Goal: Find specific fact: Find specific fact

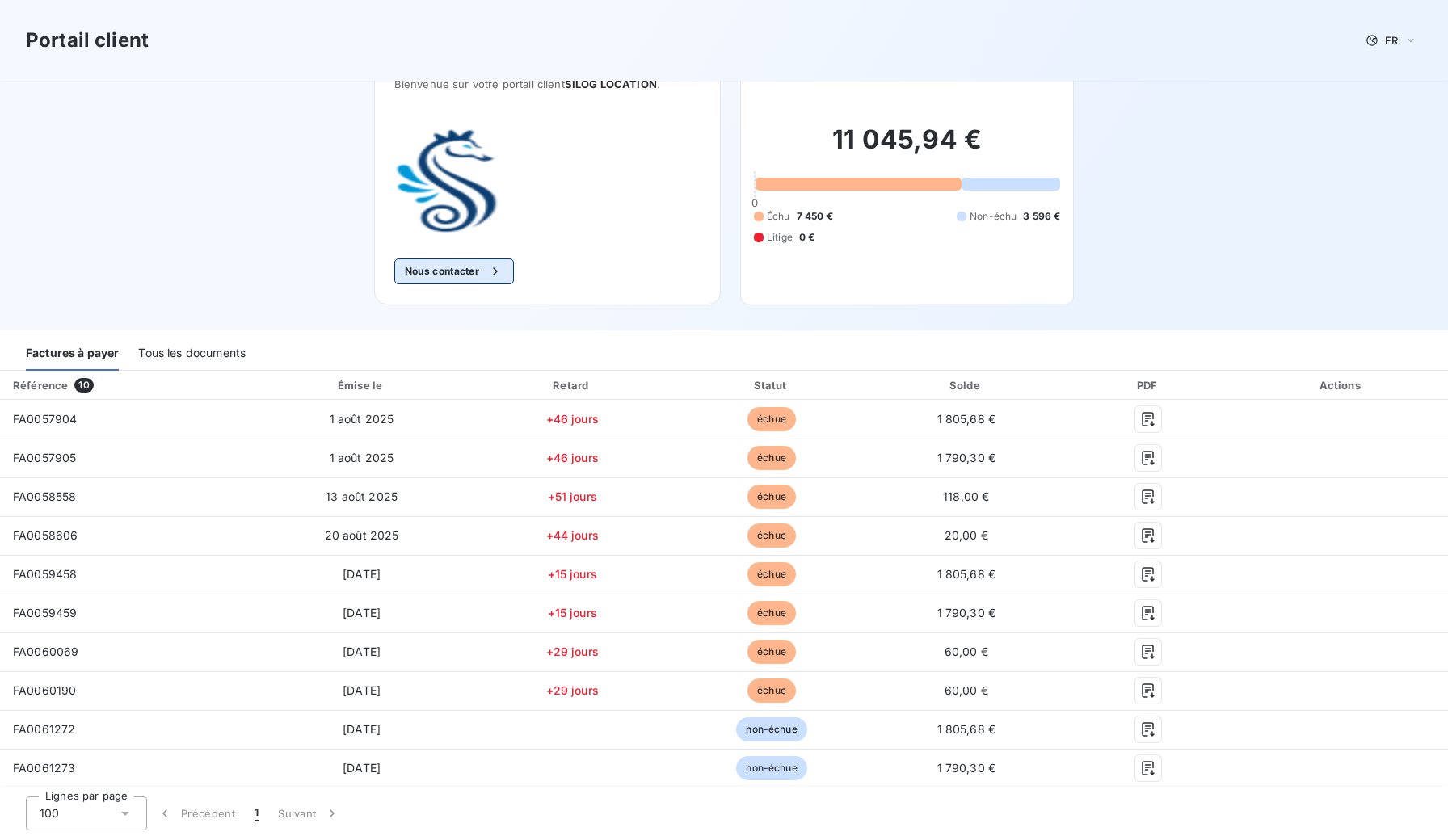
click at [448, 272] on button "Nous contacter" at bounding box center [454, 272] width 119 height 26
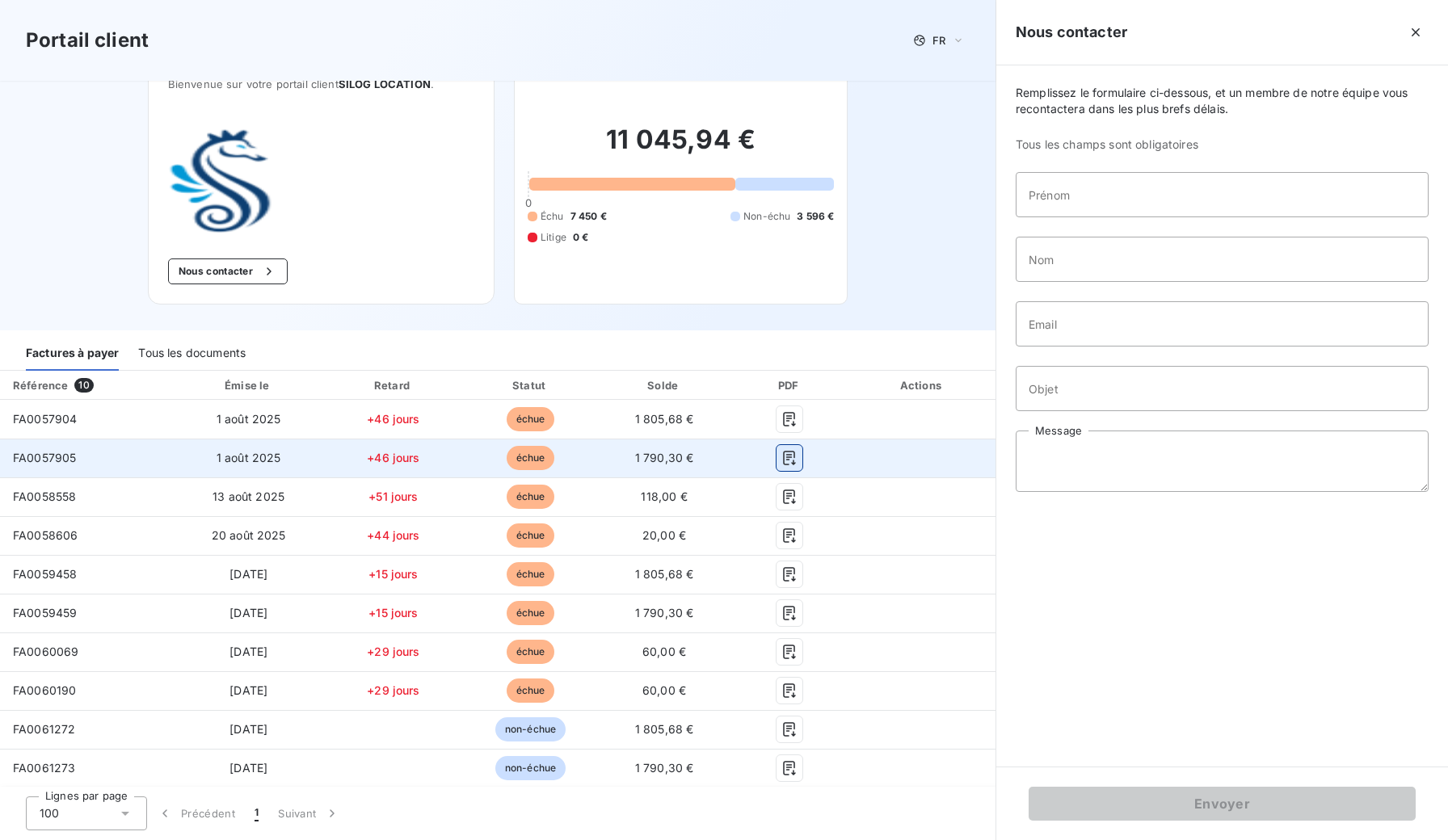
click at [795, 457] on icon "button" at bounding box center [788, 458] width 12 height 15
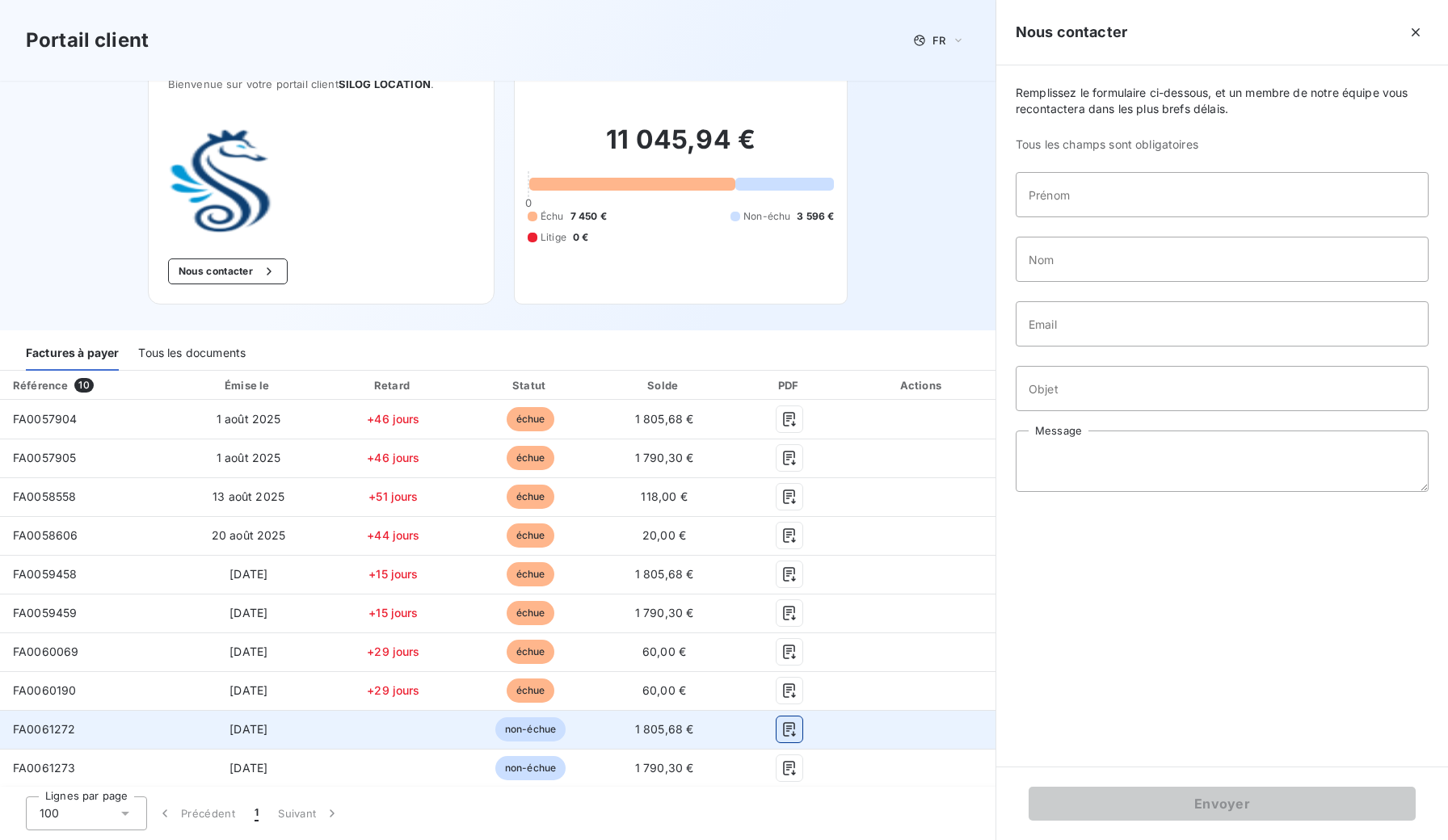
click at [797, 733] on icon "button" at bounding box center [789, 729] width 16 height 16
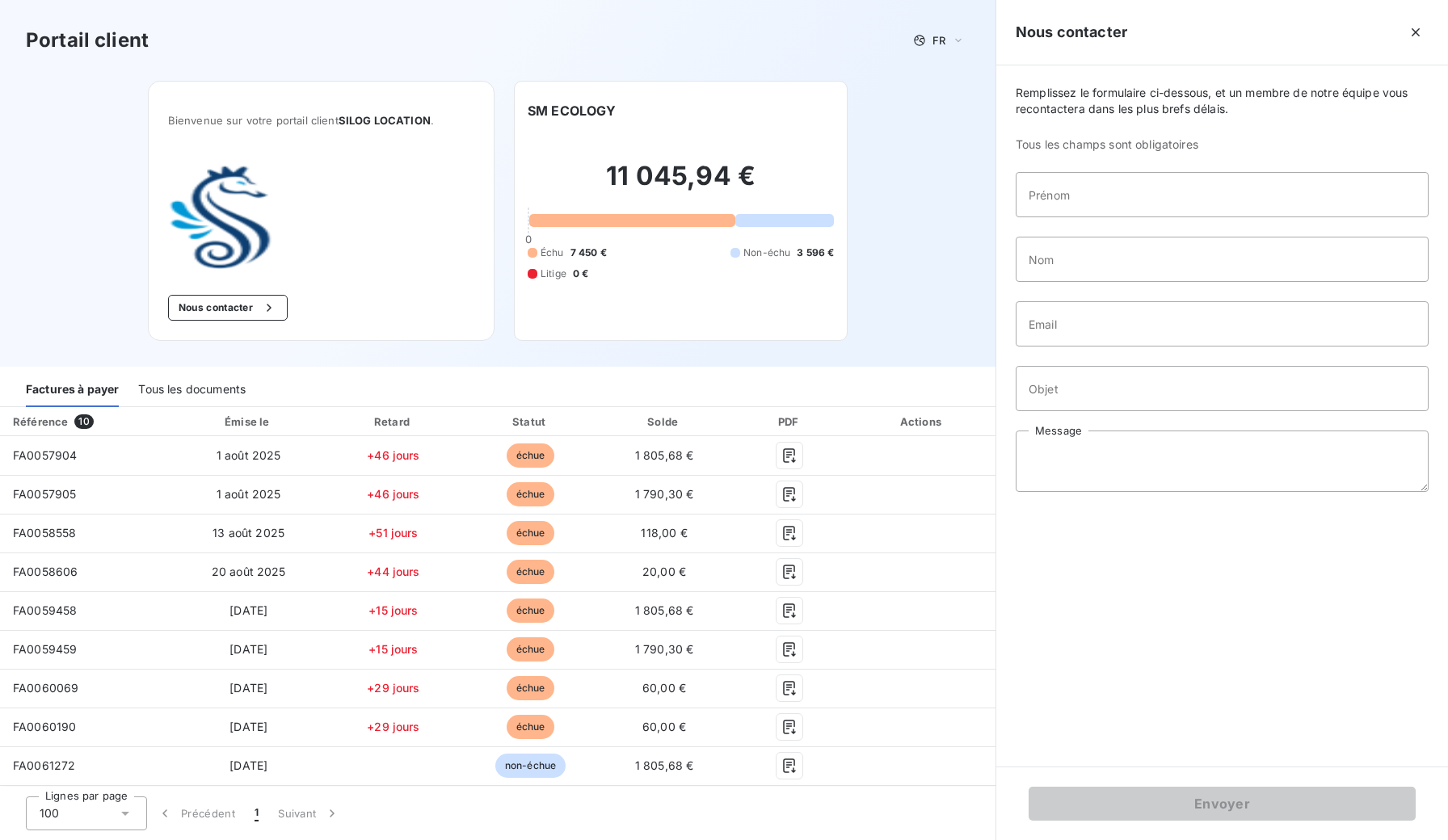
drag, startPoint x: 613, startPoint y: 222, endPoint x: 620, endPoint y: 227, distance: 8.6
click at [613, 223] on div at bounding box center [632, 221] width 206 height 13
click at [1416, 36] on icon "button" at bounding box center [1415, 31] width 16 height 16
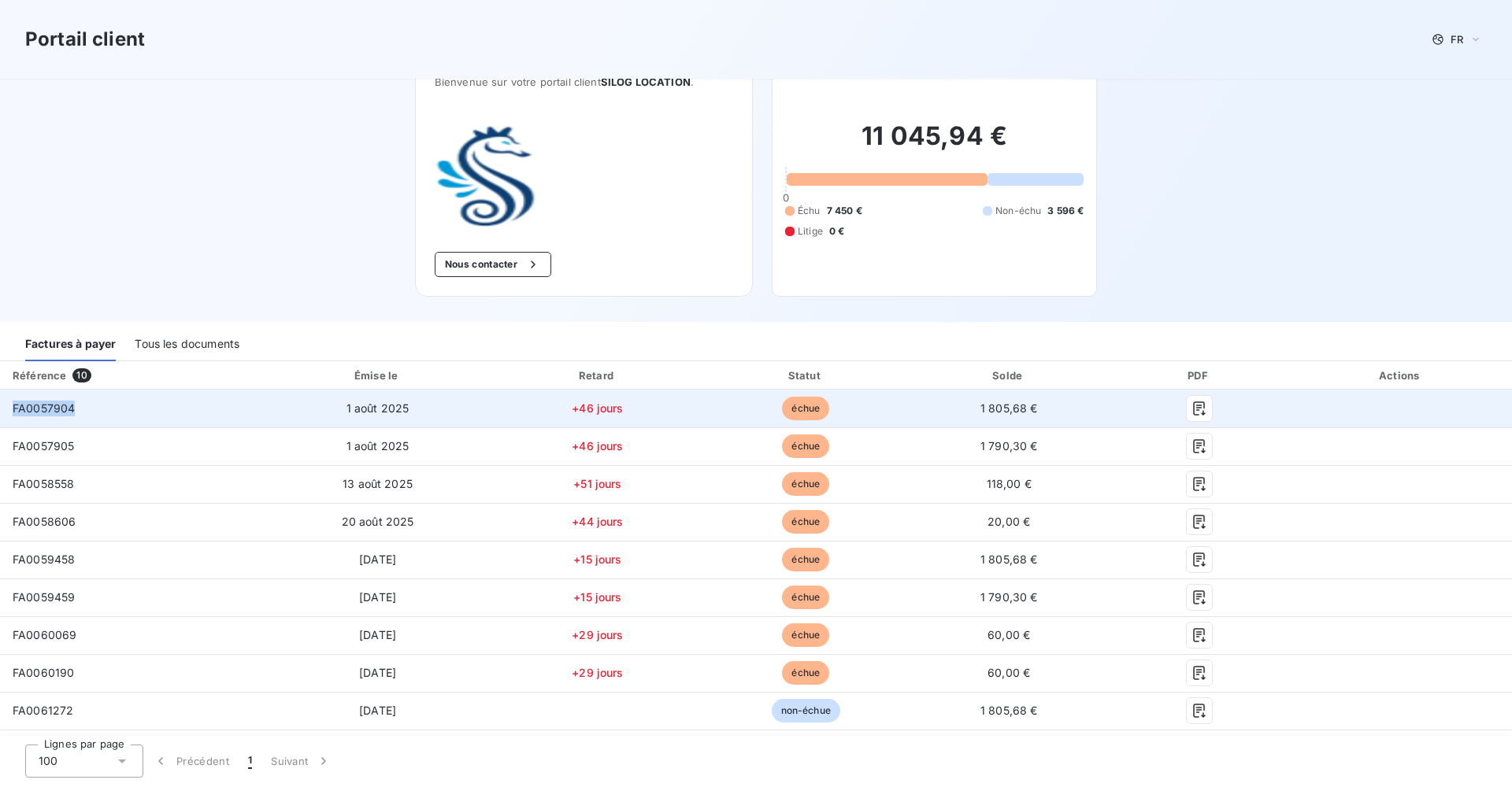
drag, startPoint x: 80, startPoint y: 408, endPoint x: 6, endPoint y: 405, distance: 74.1
click at [6, 406] on td "FA0057904" at bounding box center [131, 409] width 263 height 38
copy span "FA0057904"
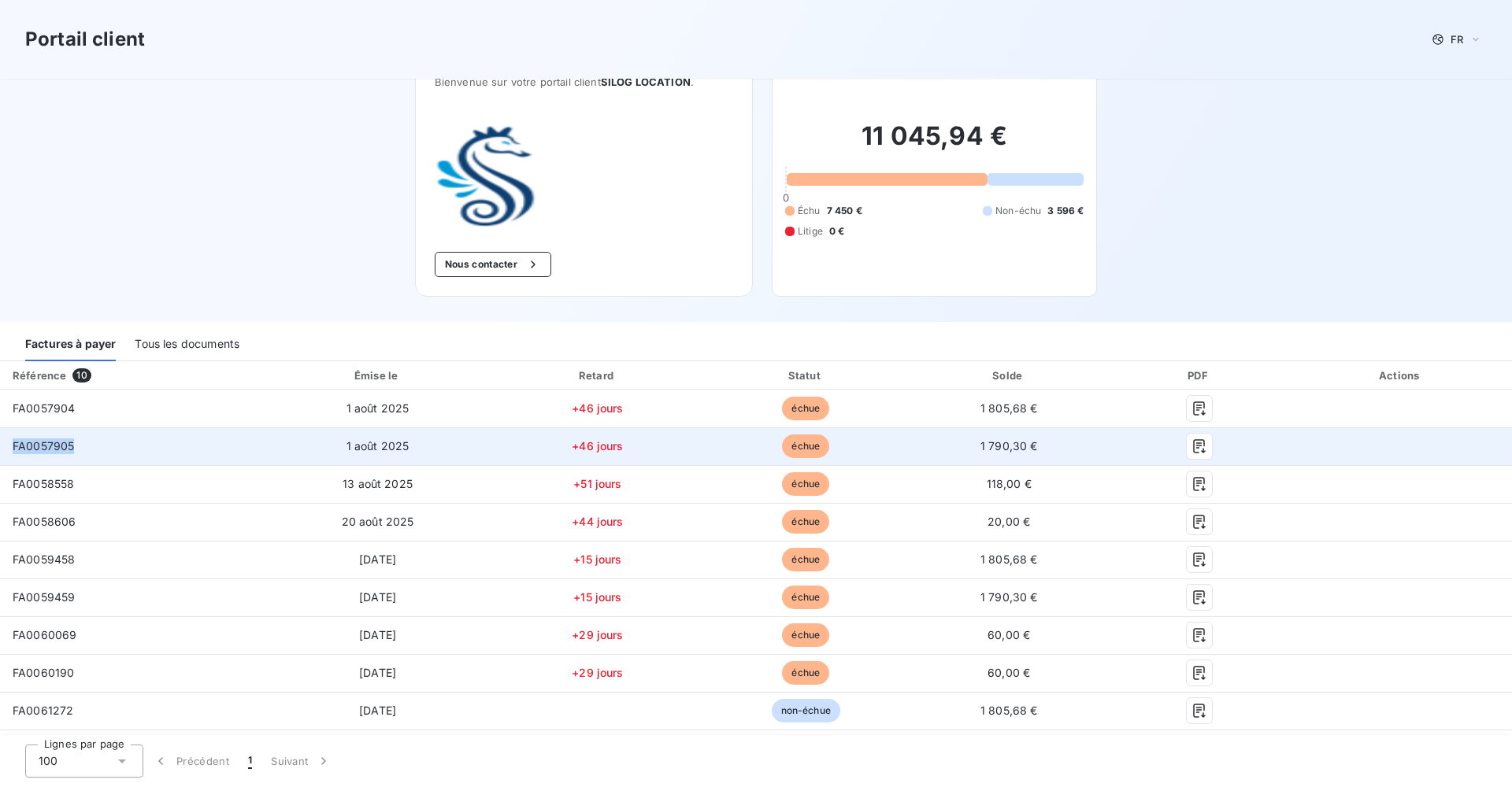
drag, startPoint x: 72, startPoint y: 447, endPoint x: 15, endPoint y: 448, distance: 57.0
click at [15, 448] on span "FA0057905" at bounding box center [43, 446] width 61 height 14
copy span "FA0057905"
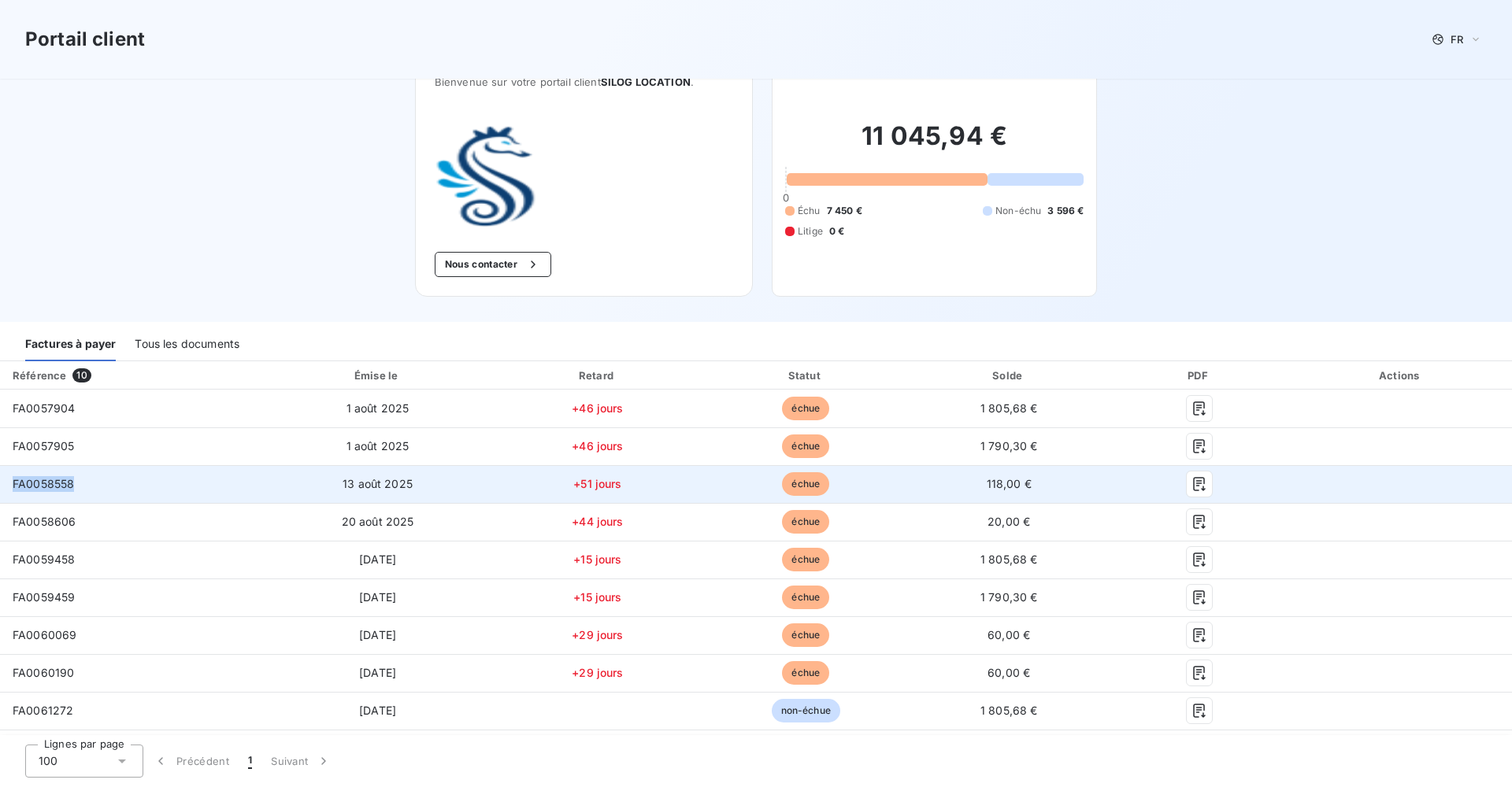
drag, startPoint x: 79, startPoint y: 486, endPoint x: 7, endPoint y: 483, distance: 72.1
click at [6, 484] on td "FA0058558" at bounding box center [131, 484] width 263 height 38
copy span "FA0058558"
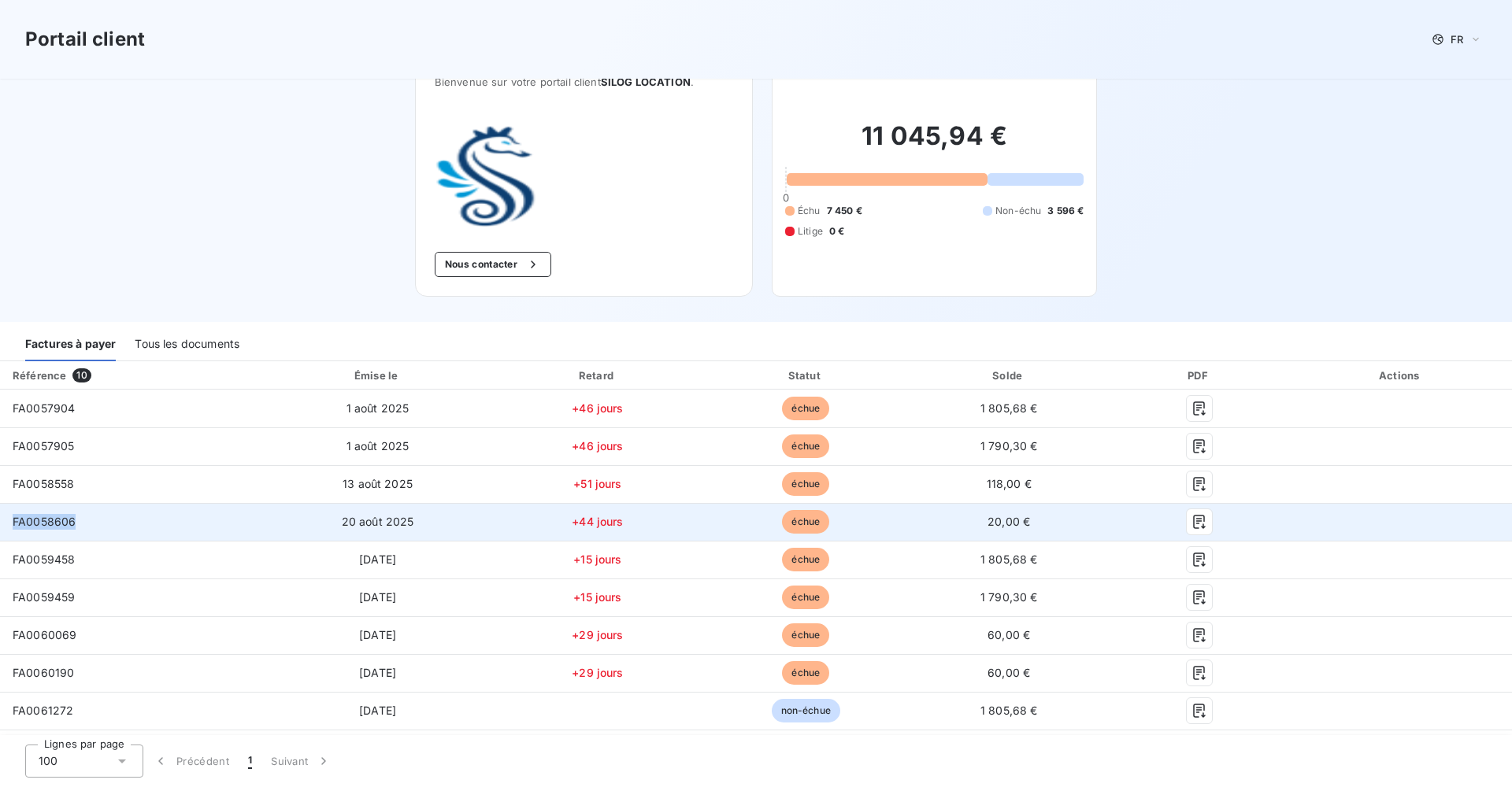
drag, startPoint x: 78, startPoint y: 521, endPoint x: 7, endPoint y: 520, distance: 71.0
click at [6, 520] on td "FA0058606" at bounding box center [131, 522] width 263 height 38
copy span "FA0058606"
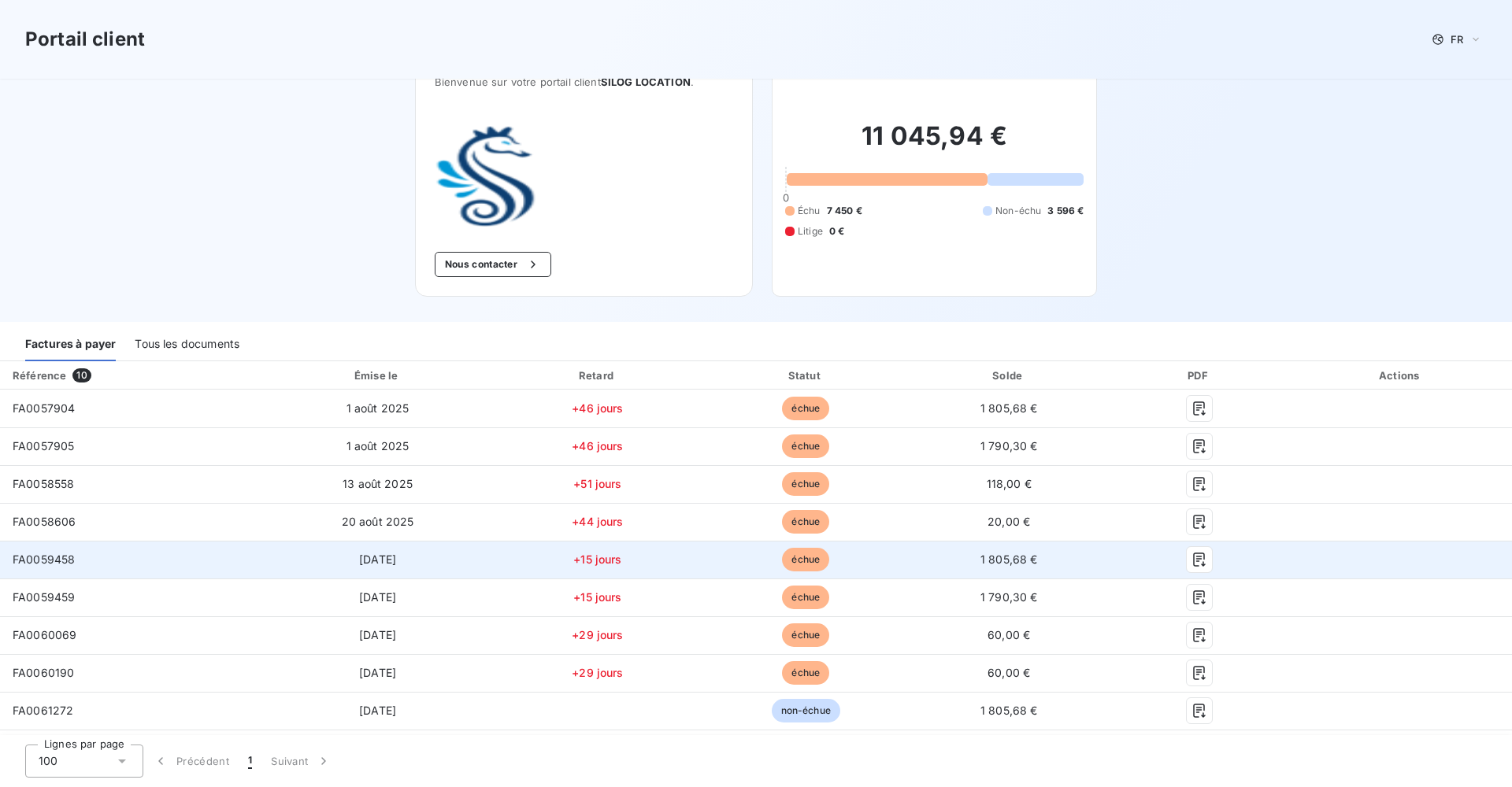
click at [64, 558] on span "FA0059458" at bounding box center [43, 559] width 62 height 14
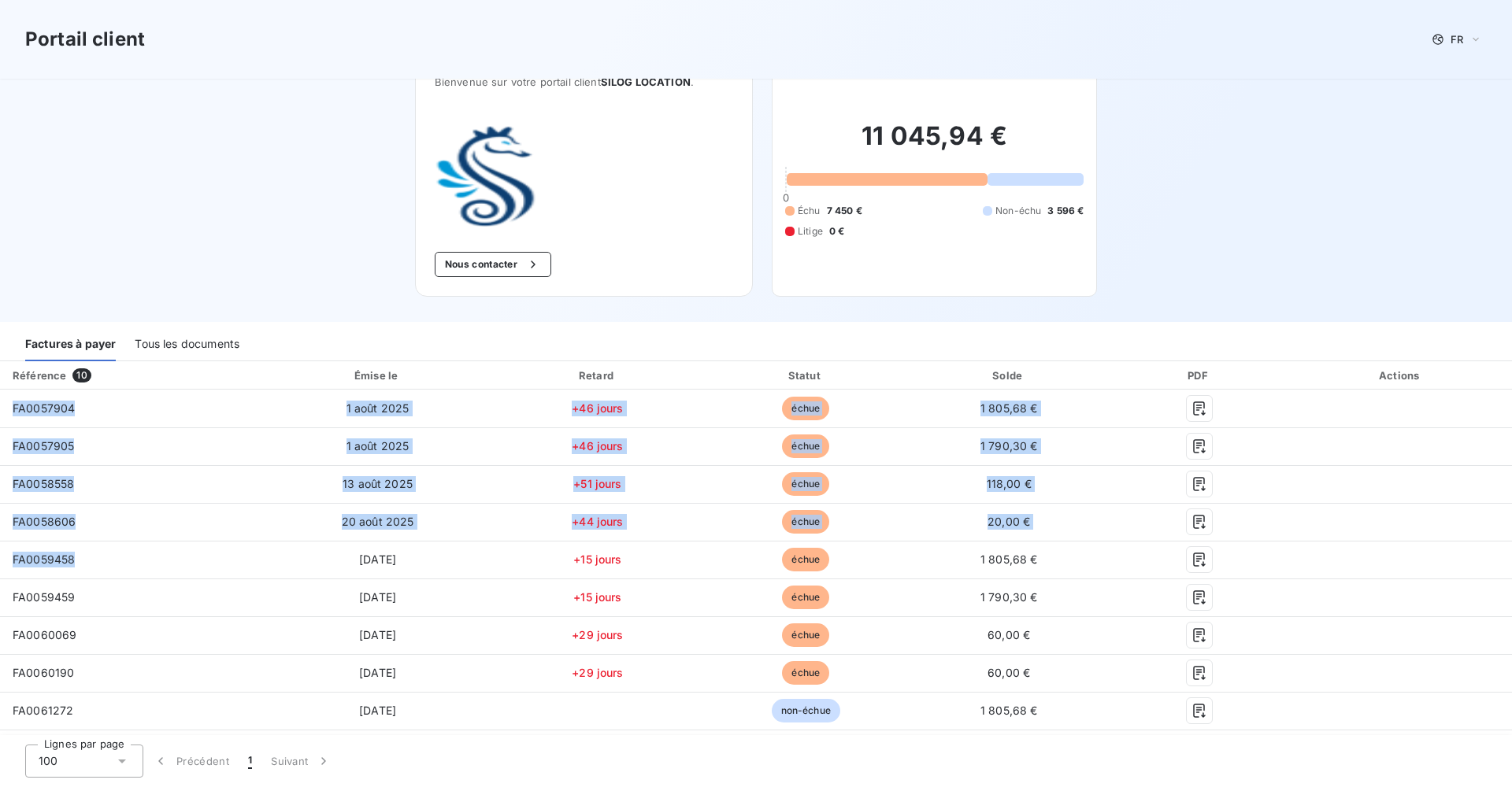
drag, startPoint x: 77, startPoint y: 557, endPoint x: -6, endPoint y: 557, distance: 83.0
click at [0, 557] on html "Portail client FR Bienvenue sur votre portail client SILOG LOCATION . Nous cont…" at bounding box center [756, 394] width 1512 height 787
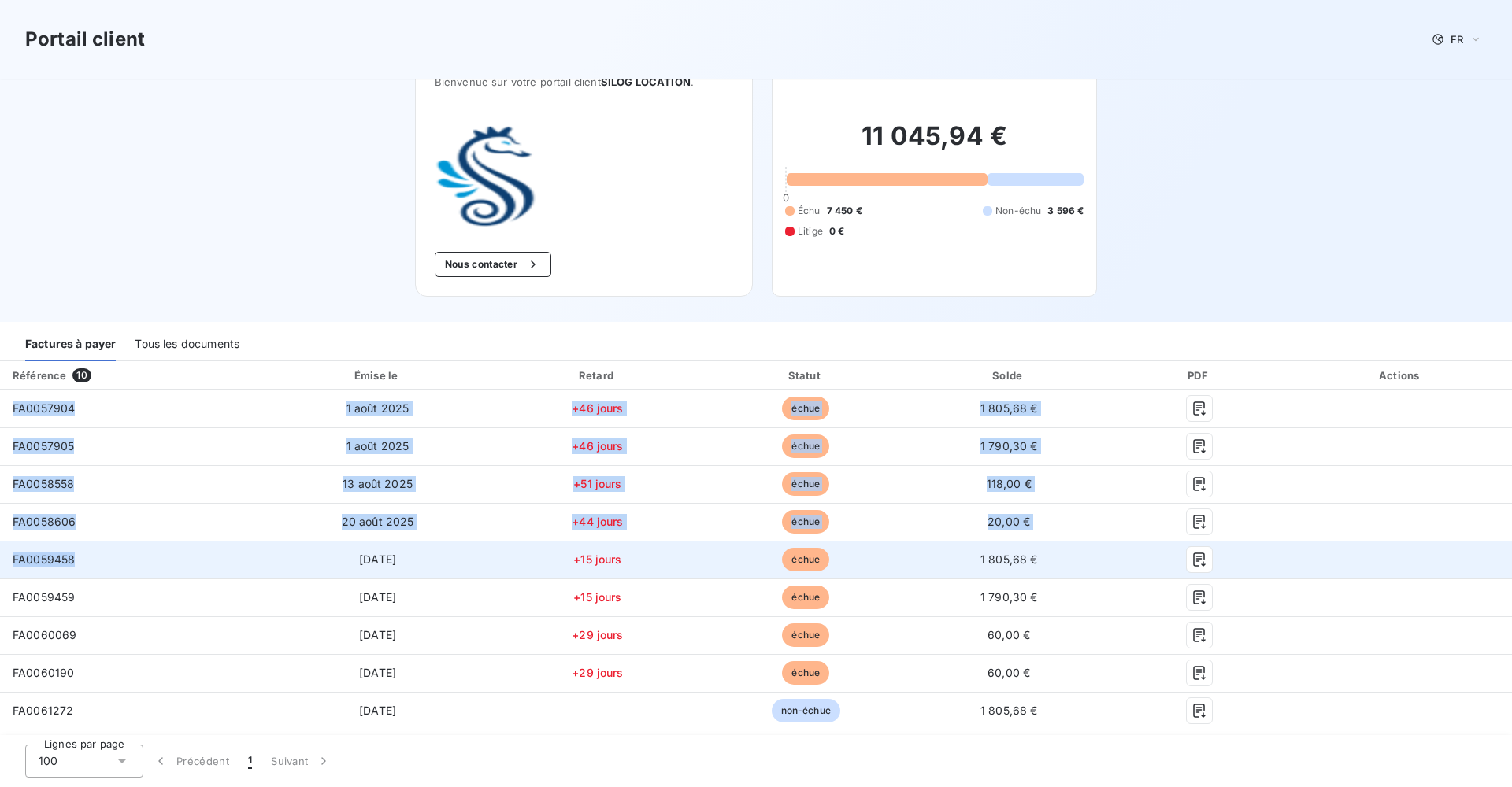
drag, startPoint x: 97, startPoint y: 570, endPoint x: 87, endPoint y: 565, distance: 11.2
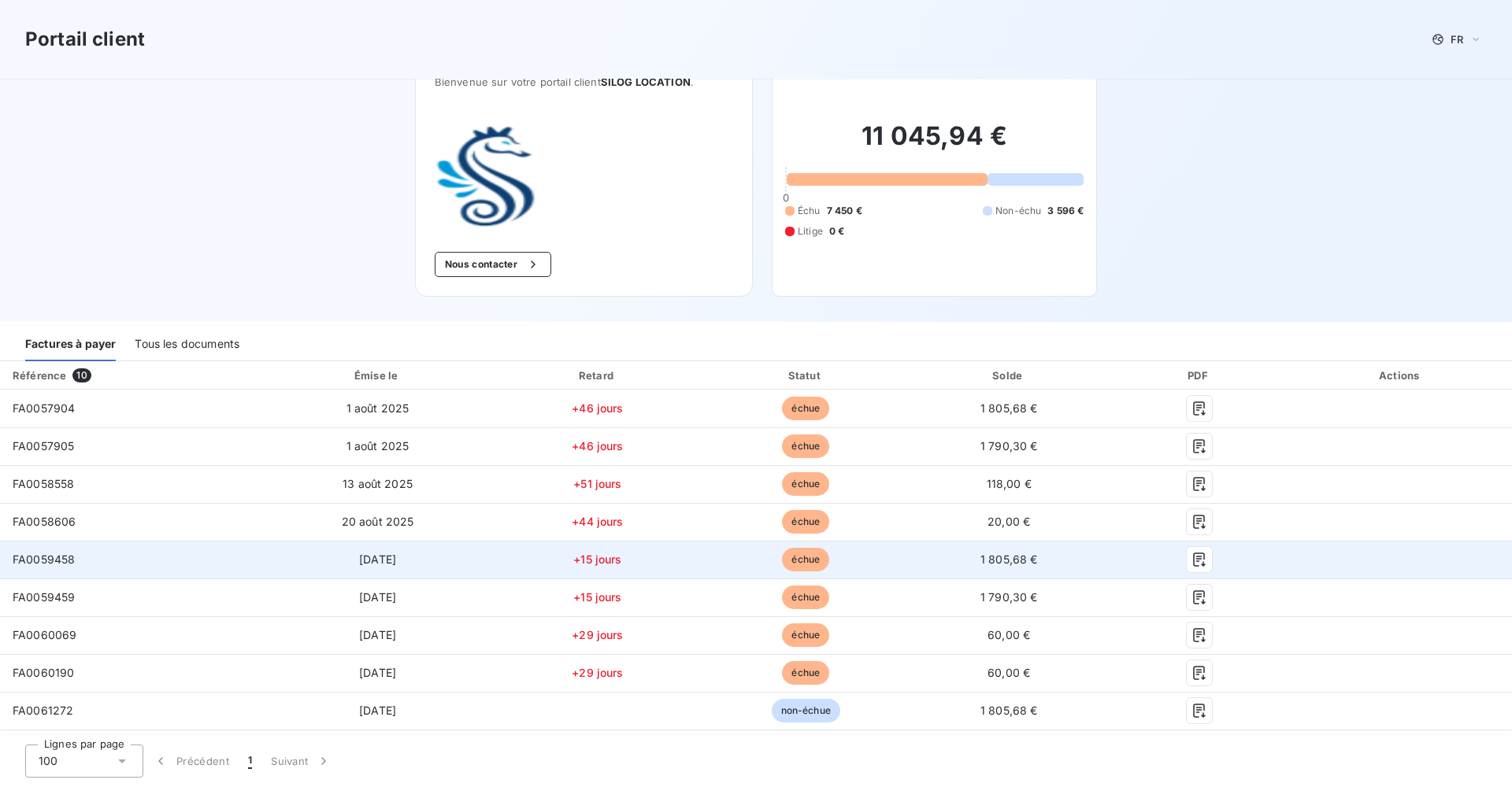
click at [96, 569] on td "FA0059458" at bounding box center [131, 560] width 263 height 38
drag, startPoint x: 75, startPoint y: 560, endPoint x: 14, endPoint y: 559, distance: 61.0
click at [14, 559] on td "FA0059458" at bounding box center [131, 560] width 263 height 38
copy span "FA0059458"
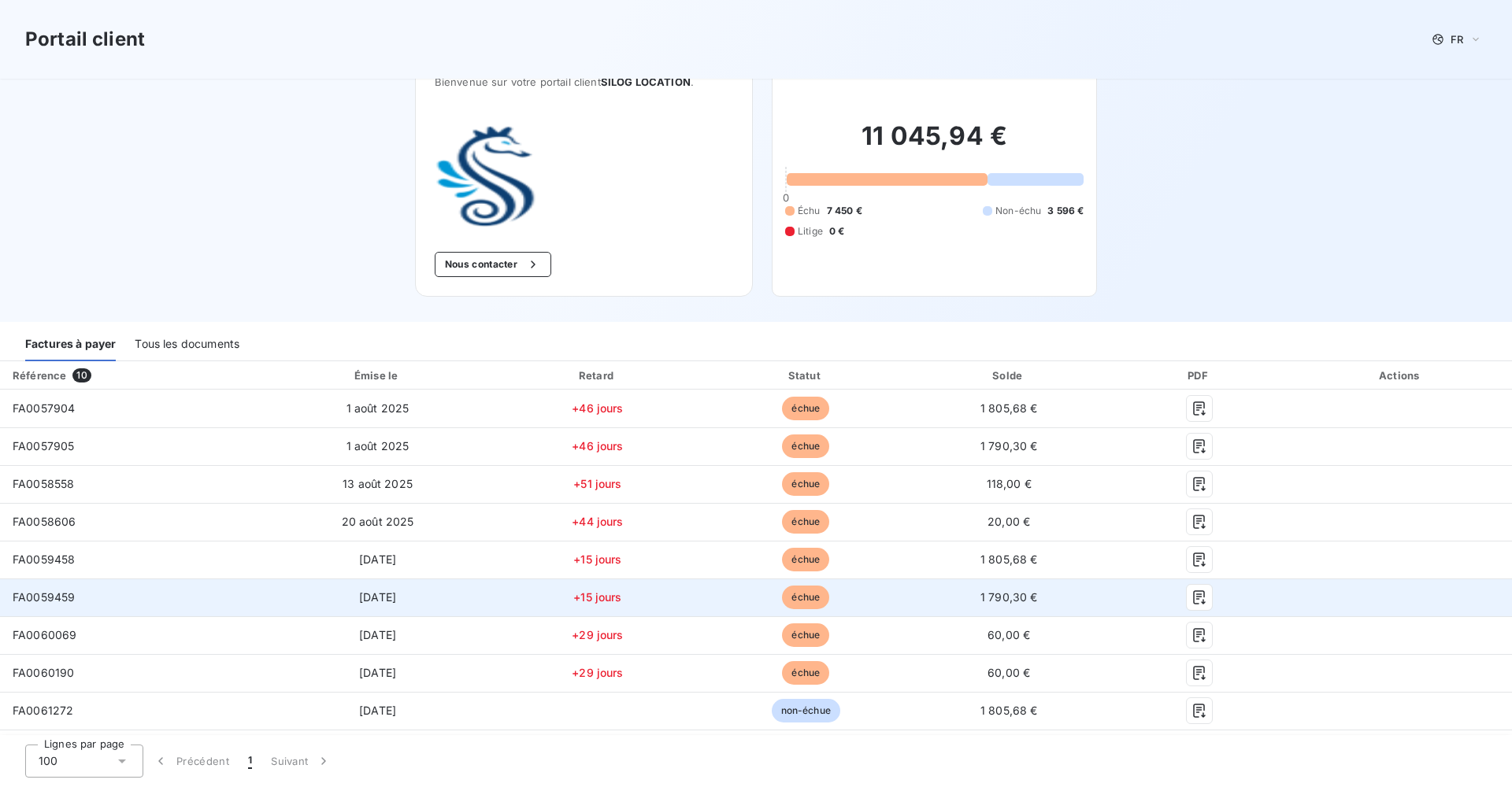
click at [78, 600] on td "FA0059459" at bounding box center [131, 598] width 263 height 38
drag, startPoint x: 78, startPoint y: 600, endPoint x: 8, endPoint y: 599, distance: 70.0
click at [11, 599] on td "FA0059459" at bounding box center [131, 598] width 263 height 38
copy span "FA0059459"
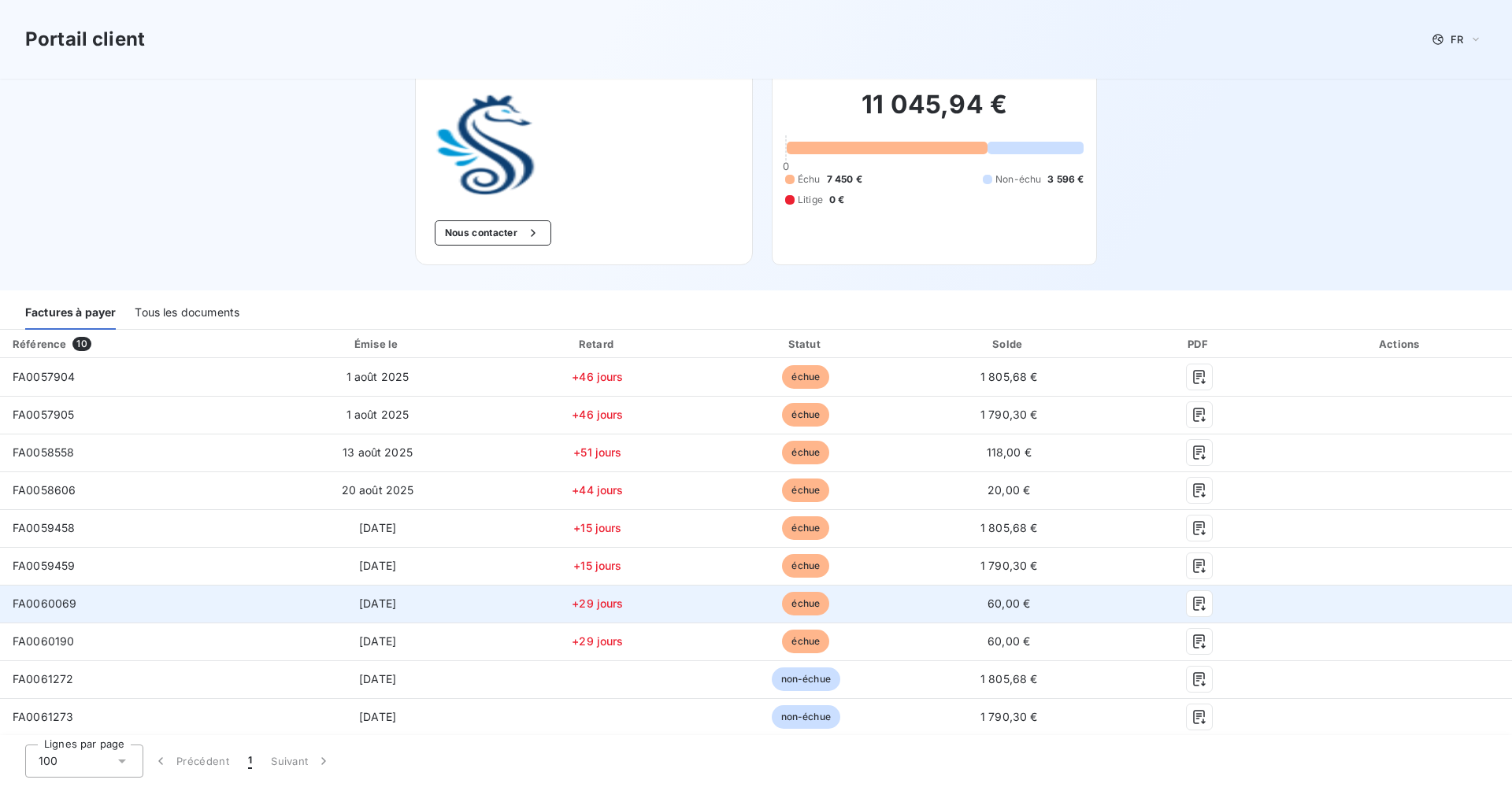
scroll to position [67, 0]
drag, startPoint x: 82, startPoint y: 602, endPoint x: 12, endPoint y: 605, distance: 70.1
click at [12, 605] on td "FA0060069" at bounding box center [131, 604] width 263 height 38
copy span "FA0060069"
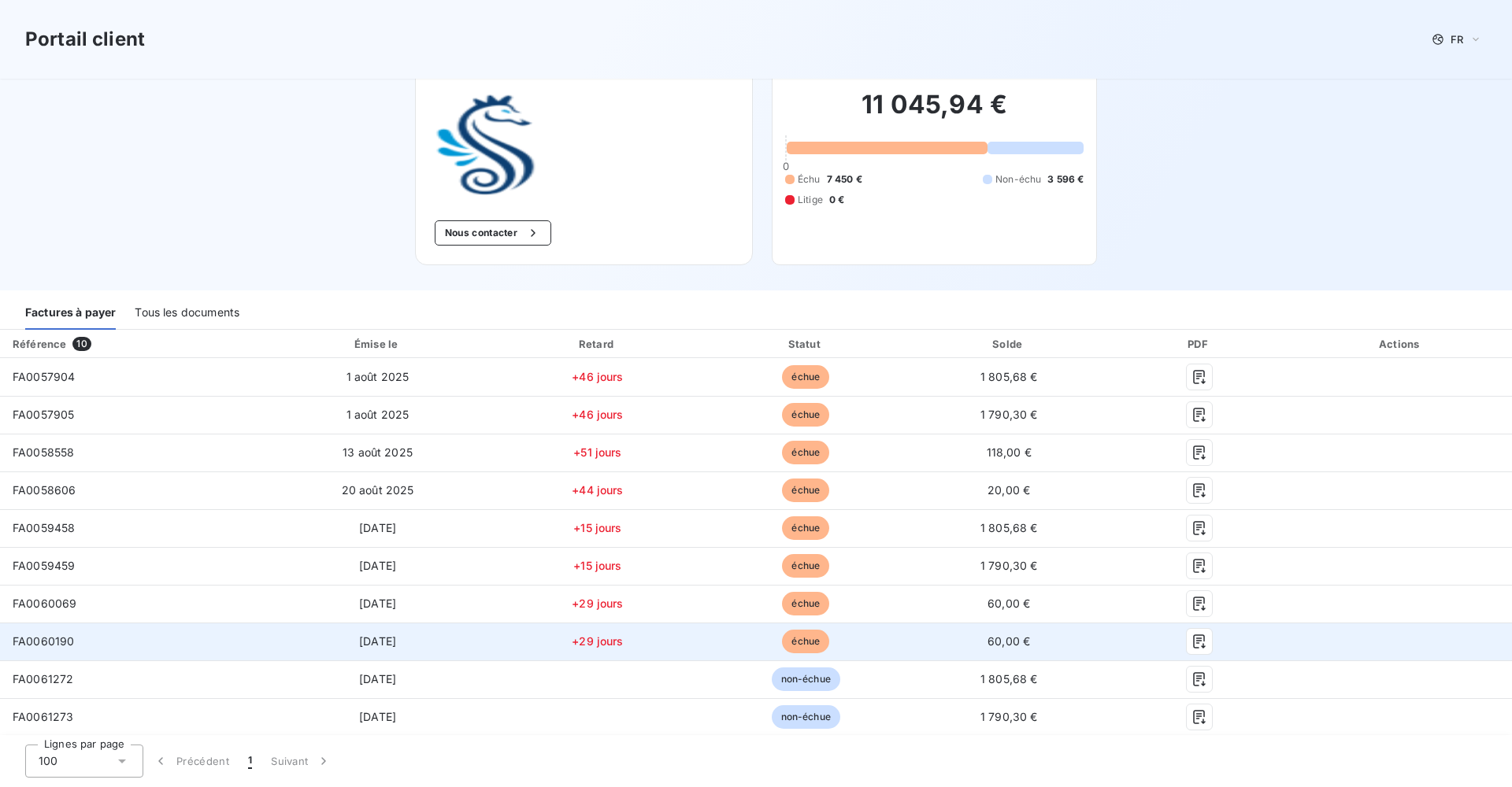
click at [78, 640] on td "FA0060190" at bounding box center [131, 642] width 263 height 38
drag, startPoint x: 78, startPoint y: 640, endPoint x: 8, endPoint y: 643, distance: 70.1
click at [9, 643] on td "FA0060190" at bounding box center [131, 642] width 263 height 38
copy span "FA0060190"
